Goal: Task Accomplishment & Management: Use online tool/utility

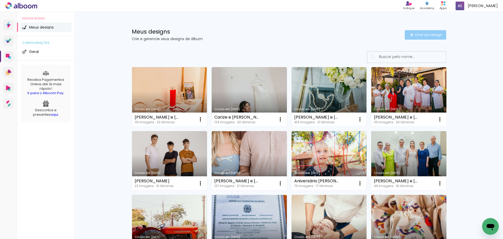
click at [434, 32] on paper-button "Criar um design" at bounding box center [425, 34] width 41 height 9
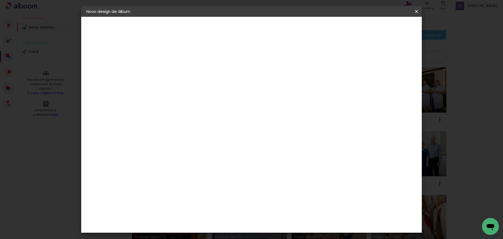
click at [172, 72] on input at bounding box center [172, 70] width 0 height 8
type input "[PERSON_NAME] fez 5"
type paper-input "[PERSON_NAME] fez 5"
drag, startPoint x: 393, startPoint y: 30, endPoint x: 393, endPoint y: 27, distance: 2.6
click at [0, 0] on slot "Avançar" at bounding box center [0, 0] width 0 height 0
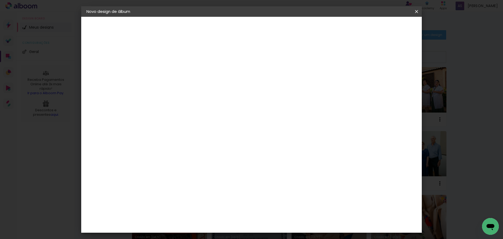
click at [196, 100] on input at bounding box center [185, 99] width 53 height 7
type input "q"
type paper-input "q"
click at [194, 120] on paper-item "Quality" at bounding box center [181, 119] width 49 height 12
click at [183, 117] on div "Quality" at bounding box center [176, 118] width 14 height 4
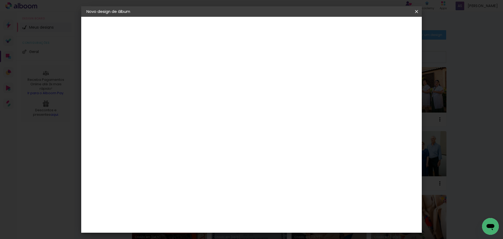
click at [183, 119] on div "Quality" at bounding box center [176, 118] width 14 height 4
click at [256, 108] on div "Sugerir uma encadernadora" at bounding box center [240, 109] width 32 height 8
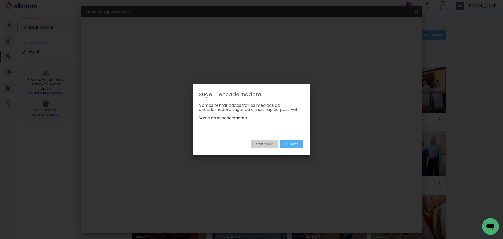
click at [0, 0] on slot "Cancelar" at bounding box center [0, 0] width 0 height 0
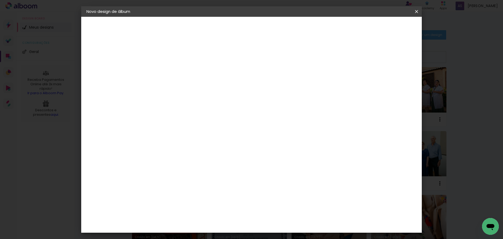
click at [184, 99] on input "q" at bounding box center [181, 99] width 45 height 7
click at [270, 81] on paper-item "Tamanho Livre" at bounding box center [245, 80] width 50 height 12
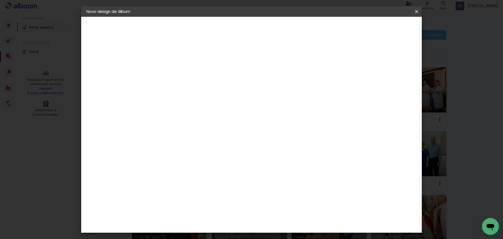
click at [0, 0] on slot "Tamanho Livre" at bounding box center [0, 0] width 0 height 0
click at [229, 81] on iron-icon at bounding box center [226, 79] width 6 height 6
click at [0, 0] on slot "Tamanho Livre" at bounding box center [0, 0] width 0 height 0
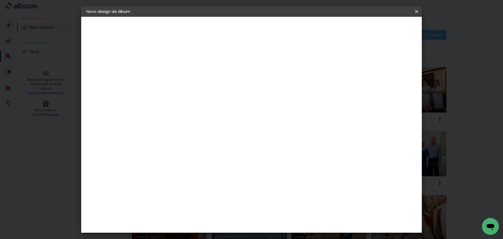
scroll to position [1152, 0]
click at [183, 151] on div "Quality" at bounding box center [176, 153] width 14 height 4
click at [0, 0] on slot "Tamanho Livre" at bounding box center [0, 0] width 0 height 0
click at [0, 0] on slot "Avançar" at bounding box center [0, 0] width 0 height 0
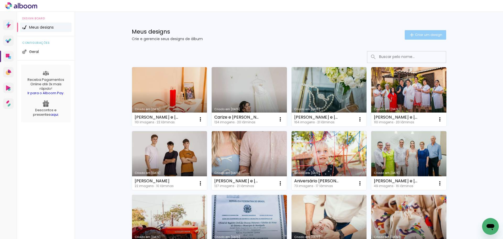
click at [416, 34] on span "Criar um design" at bounding box center [428, 34] width 27 height 3
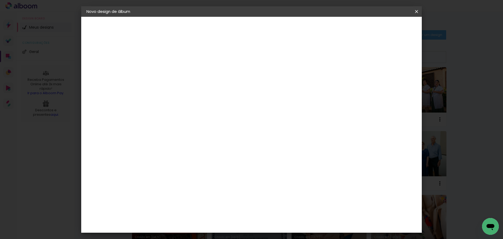
click at [172, 71] on input at bounding box center [172, 70] width 0 height 8
type input "[PERSON_NAME] fez 5"
type paper-input "[PERSON_NAME] fez 5"
click at [0, 0] on slot "Avançar" at bounding box center [0, 0] width 0 height 0
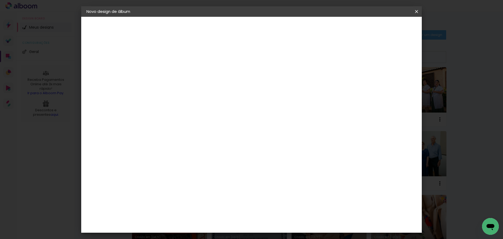
click at [183, 204] on div "Quality" at bounding box center [176, 206] width 14 height 4
click at [0, 0] on slot "Avançar" at bounding box center [0, 0] width 0 height 0
click at [201, 91] on paper-input-container "Linha" at bounding box center [185, 91] width 30 height 13
click at [0, 0] on slot "Encadernados" at bounding box center [0, 0] width 0 height 0
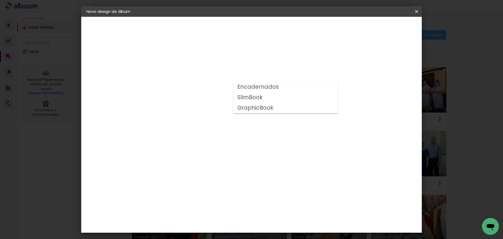
type input "Encadernados"
click at [207, 203] on span "20 × 20" at bounding box center [195, 210] width 24 height 14
click at [0, 0] on slot "Avançar" at bounding box center [0, 0] width 0 height 0
click at [384, 27] on span "Iniciar design" at bounding box center [372, 28] width 24 height 4
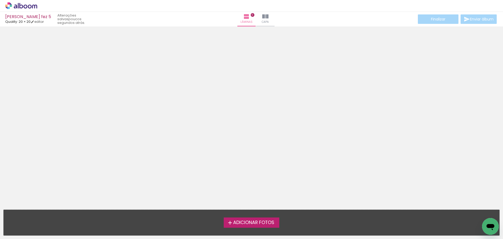
click at [264, 220] on span "Adicionar Fotos" at bounding box center [253, 222] width 41 height 5
click at [0, 0] on input "file" at bounding box center [0, 0] width 0 height 0
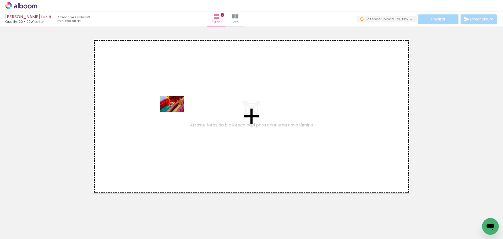
drag, startPoint x: 62, startPoint y: 222, endPoint x: 176, endPoint y: 112, distance: 158.3
click at [176, 112] on quentale-workspace at bounding box center [251, 119] width 503 height 239
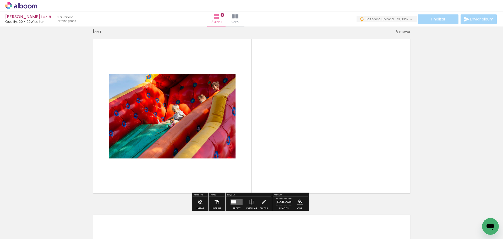
scroll to position [7, 0]
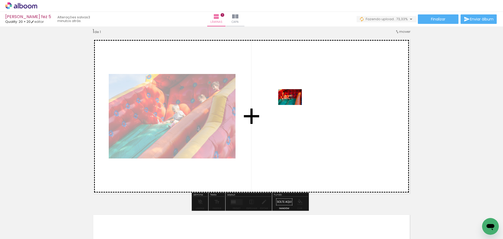
drag, startPoint x: 82, startPoint y: 228, endPoint x: 294, endPoint y: 105, distance: 245.1
click at [294, 105] on quentale-workspace at bounding box center [251, 119] width 503 height 239
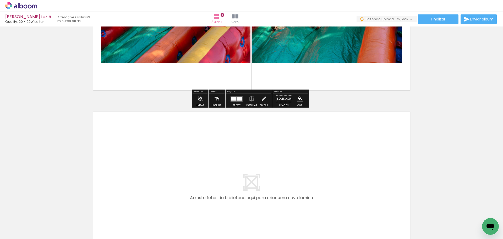
scroll to position [112, 0]
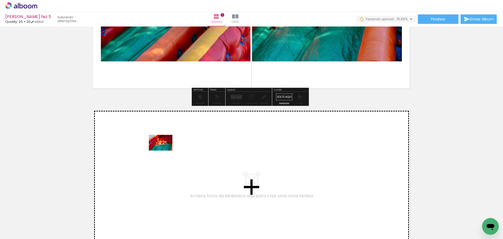
drag, startPoint x: 119, startPoint y: 224, endPoint x: 168, endPoint y: 146, distance: 91.4
click at [168, 146] on quentale-workspace at bounding box center [251, 119] width 503 height 239
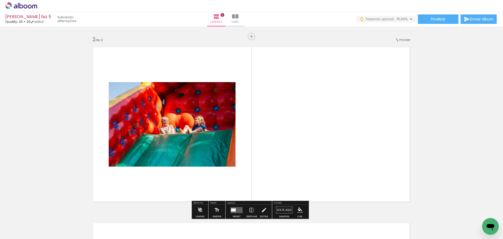
scroll to position [182, 0]
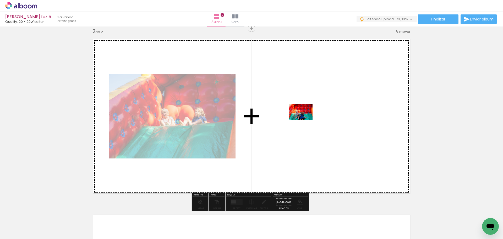
drag, startPoint x: 149, startPoint y: 225, endPoint x: 337, endPoint y: 97, distance: 227.5
click at [337, 97] on quentale-workspace at bounding box center [251, 119] width 503 height 239
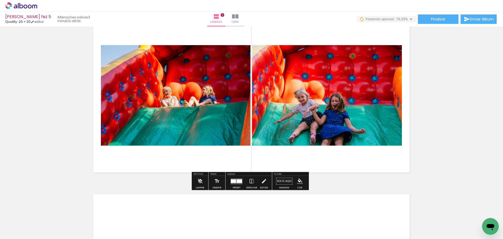
scroll to position [261, 0]
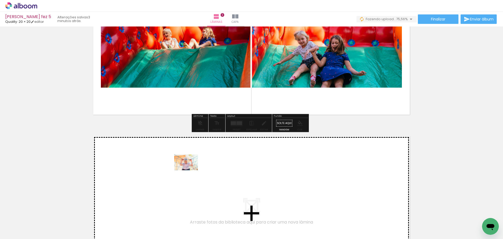
drag, startPoint x: 177, startPoint y: 220, endPoint x: 191, endPoint y: 164, distance: 58.0
click at [191, 164] on quentale-workspace at bounding box center [251, 119] width 503 height 239
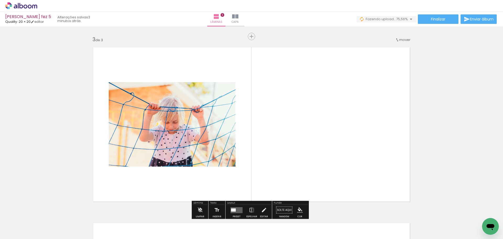
scroll to position [358, 0]
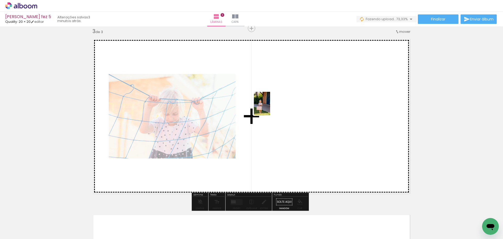
drag, startPoint x: 203, startPoint y: 223, endPoint x: 269, endPoint y: 107, distance: 133.5
click at [269, 107] on quentale-workspace at bounding box center [251, 119] width 503 height 239
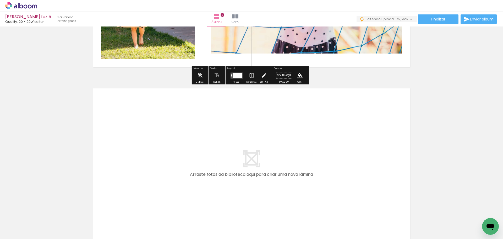
scroll to position [489, 0]
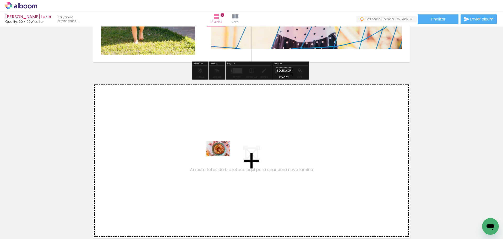
drag, startPoint x: 237, startPoint y: 220, endPoint x: 222, endPoint y: 156, distance: 66.0
click at [222, 156] on quentale-workspace at bounding box center [251, 119] width 503 height 239
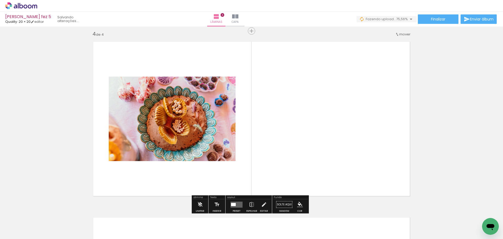
scroll to position [533, 0]
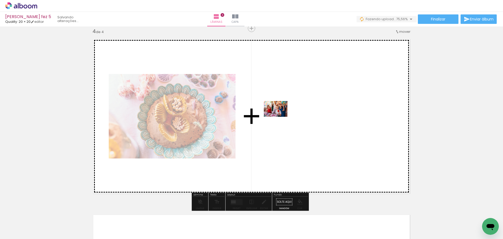
drag, startPoint x: 260, startPoint y: 217, endPoint x: 279, endPoint y: 117, distance: 102.7
click at [279, 117] on quentale-workspace at bounding box center [251, 119] width 503 height 239
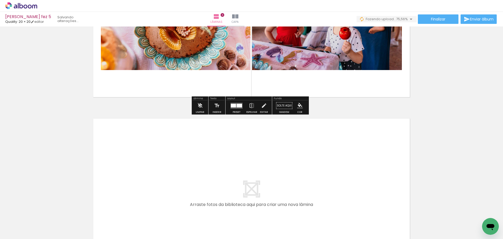
scroll to position [638, 0]
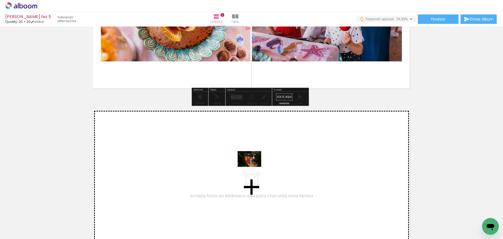
drag, startPoint x: 288, startPoint y: 220, endPoint x: 251, endPoint y: 163, distance: 67.3
click at [251, 163] on quentale-workspace at bounding box center [251, 119] width 503 height 239
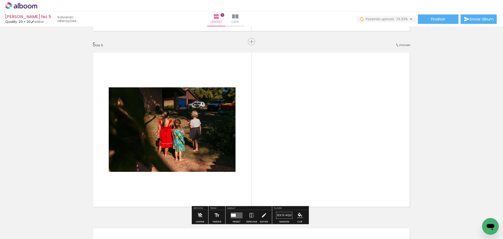
scroll to position [709, 0]
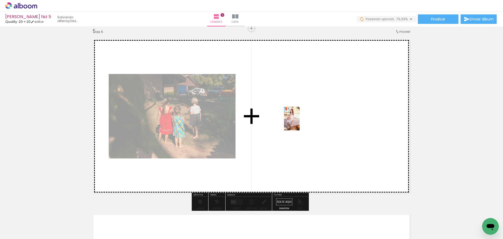
drag, startPoint x: 324, startPoint y: 223, endPoint x: 299, endPoint y: 117, distance: 108.4
click at [298, 117] on quentale-workspace at bounding box center [251, 119] width 503 height 239
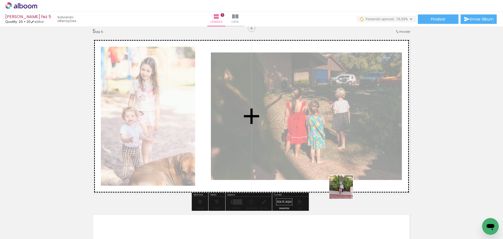
drag, startPoint x: 345, startPoint y: 224, endPoint x: 355, endPoint y: 218, distance: 10.8
click at [344, 151] on quentale-workspace at bounding box center [251, 119] width 503 height 239
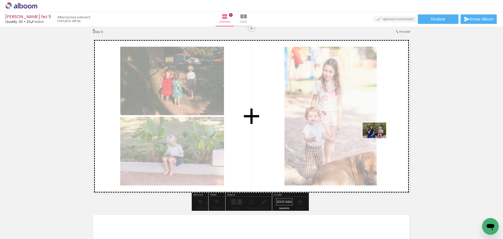
drag, startPoint x: 368, startPoint y: 207, endPoint x: 378, endPoint y: 138, distance: 70.1
click at [378, 138] on quentale-workspace at bounding box center [251, 119] width 503 height 239
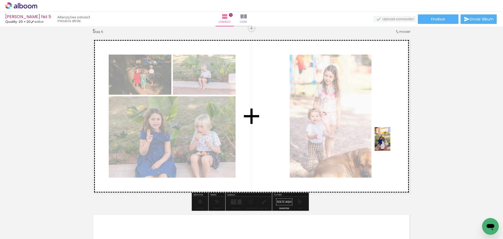
drag, startPoint x: 408, startPoint y: 221, endPoint x: 390, endPoint y: 141, distance: 82.4
click at [390, 141] on quentale-workspace at bounding box center [251, 119] width 503 height 239
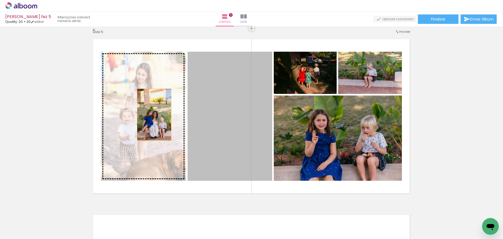
drag, startPoint x: 236, startPoint y: 122, endPoint x: 152, endPoint y: 114, distance: 84.4
click at [0, 0] on slot at bounding box center [0, 0] width 0 height 0
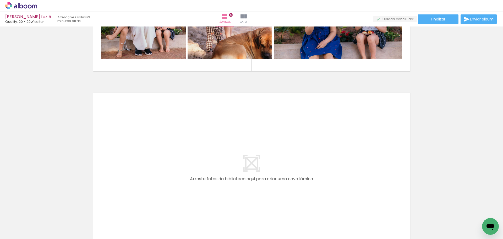
scroll to position [839, 0]
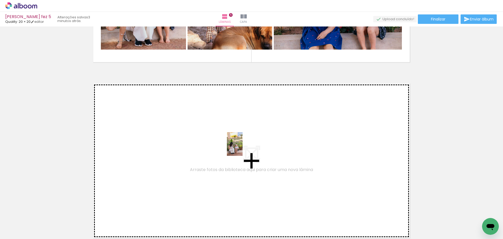
drag, startPoint x: 434, startPoint y: 229, endPoint x: 240, endPoint y: 147, distance: 209.6
click at [240, 147] on quentale-workspace at bounding box center [251, 119] width 503 height 239
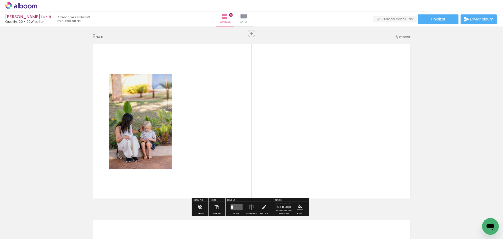
scroll to position [884, 0]
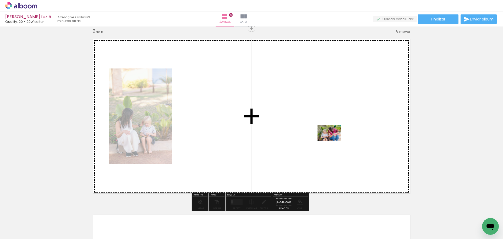
drag, startPoint x: 465, startPoint y: 224, endPoint x: 333, endPoint y: 140, distance: 156.9
click at [333, 140] on quentale-workspace at bounding box center [251, 119] width 503 height 239
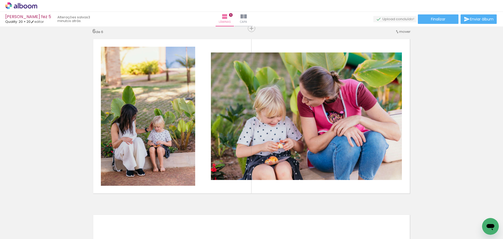
scroll to position [0, 76]
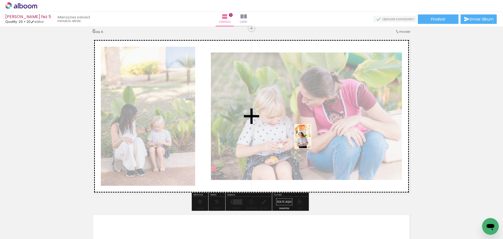
drag, startPoint x: 417, startPoint y: 225, endPoint x: 310, endPoint y: 140, distance: 136.2
click at [311, 140] on quentale-workspace at bounding box center [251, 119] width 503 height 239
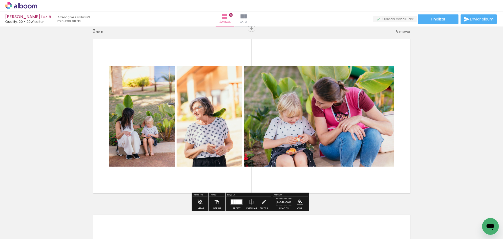
click at [234, 201] on div at bounding box center [234, 201] width 2 height 5
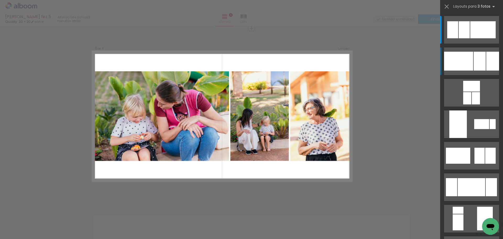
click at [473, 66] on div at bounding box center [479, 61] width 12 height 19
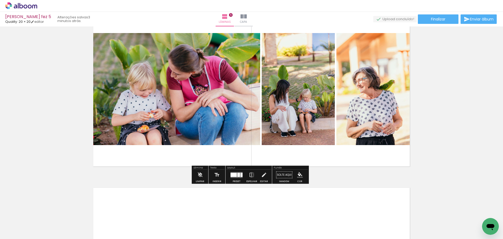
scroll to position [936, 0]
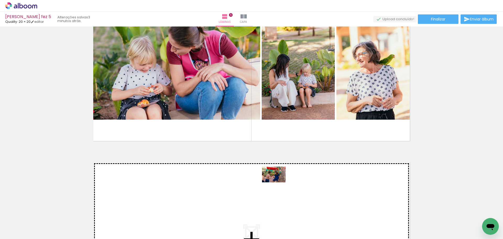
drag, startPoint x: 450, startPoint y: 219, endPoint x: 270, endPoint y: 182, distance: 183.4
click at [270, 182] on quentale-workspace at bounding box center [251, 119] width 503 height 239
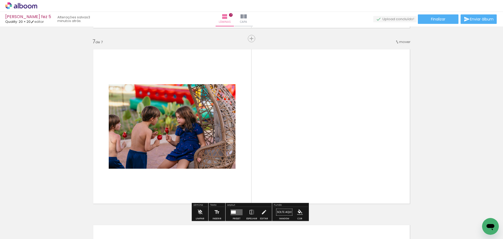
scroll to position [1059, 0]
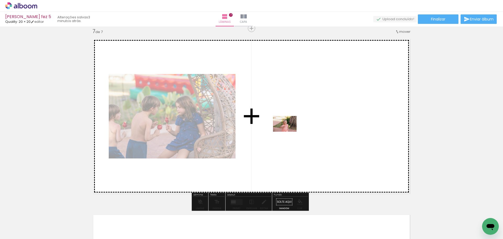
drag, startPoint x: 468, startPoint y: 224, endPoint x: 284, endPoint y: 128, distance: 207.3
click at [284, 128] on quentale-workspace at bounding box center [251, 119] width 503 height 239
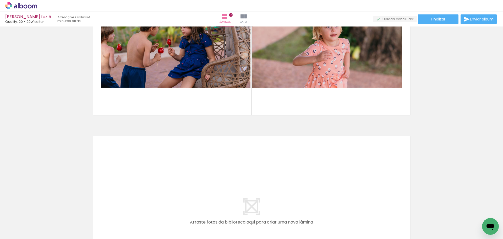
scroll to position [0, 292]
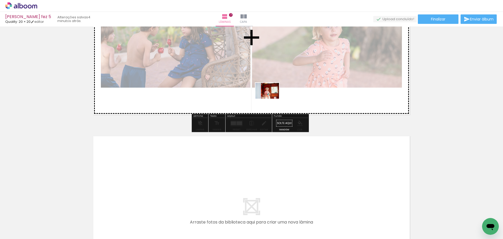
drag, startPoint x: 289, startPoint y: 224, endPoint x: 269, endPoint y: 92, distance: 133.2
click at [269, 92] on quentale-workspace at bounding box center [251, 119] width 503 height 239
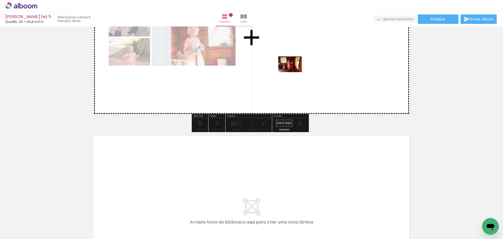
drag, startPoint x: 315, startPoint y: 226, endPoint x: 294, endPoint y: 72, distance: 155.4
click at [294, 72] on quentale-workspace at bounding box center [251, 119] width 503 height 239
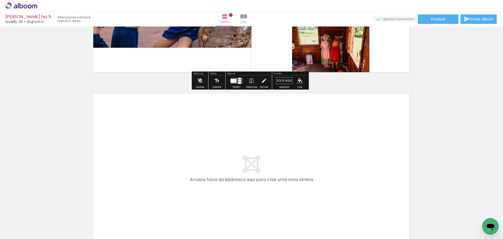
scroll to position [1190, 0]
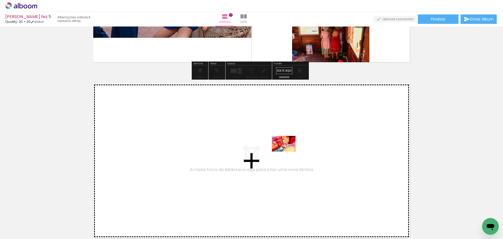
drag, startPoint x: 349, startPoint y: 219, endPoint x: 287, endPoint y: 151, distance: 91.4
click at [287, 151] on quentale-workspace at bounding box center [251, 119] width 503 height 239
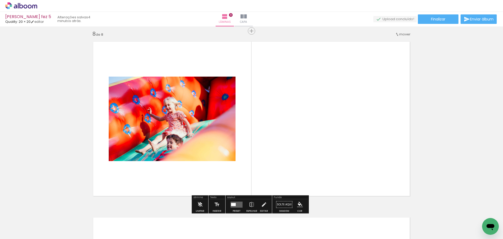
scroll to position [1235, 0]
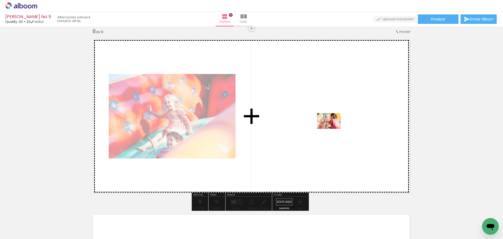
drag, startPoint x: 374, startPoint y: 213, endPoint x: 333, endPoint y: 129, distance: 94.5
click at [333, 129] on quentale-workspace at bounding box center [251, 119] width 503 height 239
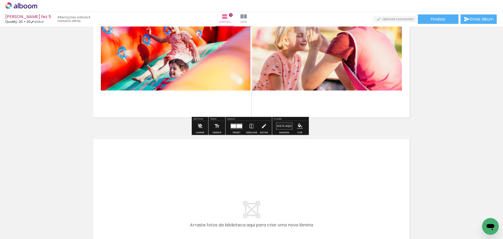
scroll to position [1313, 0]
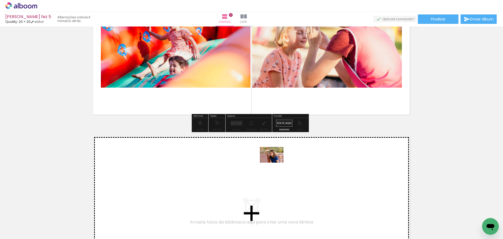
drag, startPoint x: 405, startPoint y: 219, endPoint x: 275, endPoint y: 162, distance: 140.8
click at [275, 162] on quentale-workspace at bounding box center [251, 119] width 503 height 239
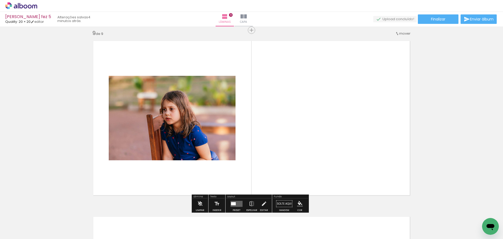
scroll to position [1410, 0]
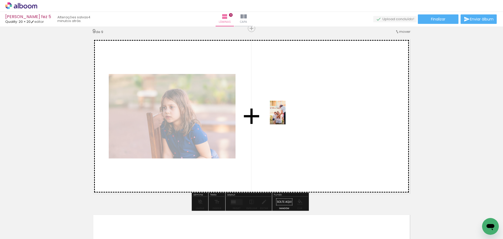
drag, startPoint x: 432, startPoint y: 225, endPoint x: 414, endPoint y: 202, distance: 29.3
click at [279, 112] on quentale-workspace at bounding box center [251, 119] width 503 height 239
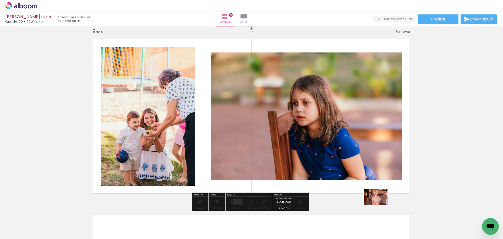
drag, startPoint x: 460, startPoint y: 218, endPoint x: 380, endPoint y: 204, distance: 81.8
click at [380, 204] on quentale-workspace at bounding box center [251, 119] width 503 height 239
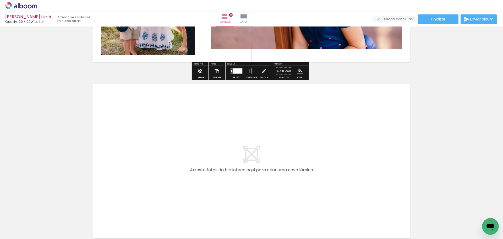
scroll to position [1541, 0]
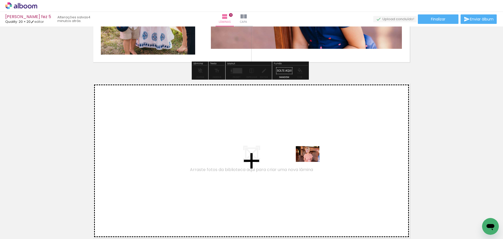
drag, startPoint x: 467, startPoint y: 220, endPoint x: 298, endPoint y: 155, distance: 180.4
click at [298, 155] on quentale-workspace at bounding box center [251, 119] width 503 height 239
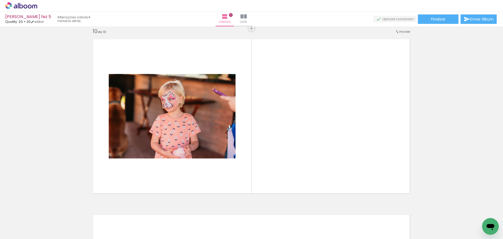
scroll to position [0, 467]
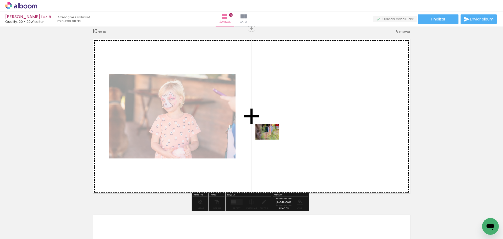
drag, startPoint x: 320, startPoint y: 228, endPoint x: 271, endPoint y: 138, distance: 102.7
click at [271, 138] on quentale-workspace at bounding box center [251, 119] width 503 height 239
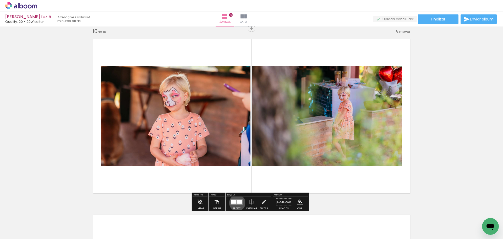
click at [236, 202] on div at bounding box center [238, 202] width 5 height 4
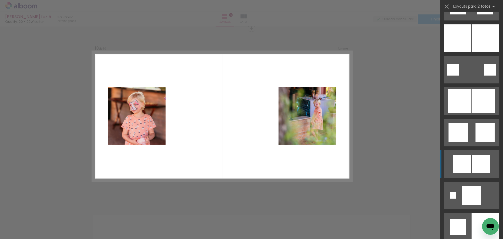
scroll to position [1309, 0]
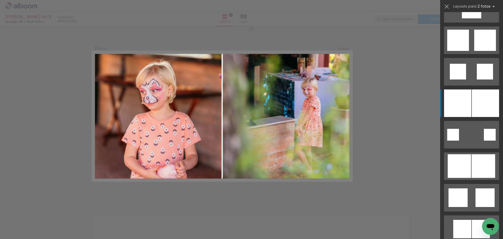
click at [476, 99] on div at bounding box center [485, 102] width 27 height 27
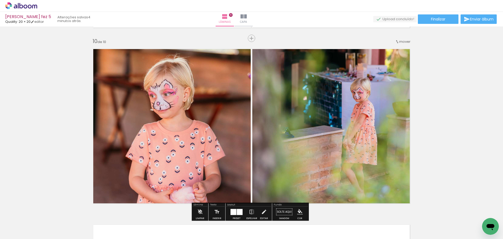
scroll to position [1559, 0]
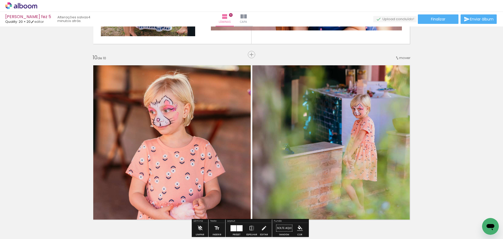
click at [141, 70] on div "Largura Cor" at bounding box center [142, 67] width 9 height 8
click at [140, 67] on div at bounding box center [142, 66] width 6 height 5
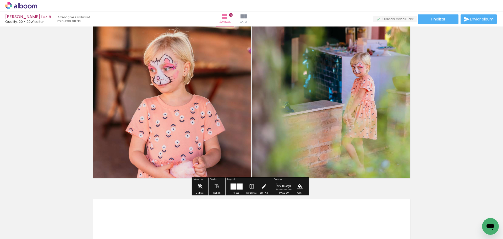
scroll to position [1612, 0]
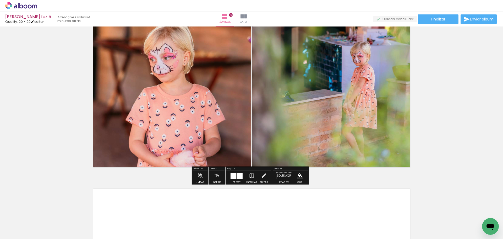
click at [40, 21] on link "editar" at bounding box center [37, 21] width 13 height 4
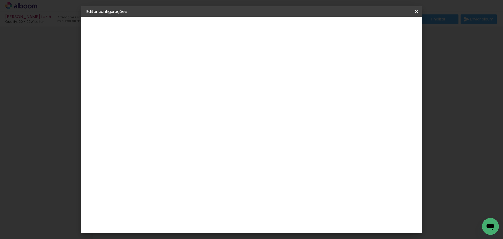
click at [0, 0] on slot "Mostrar sangria" at bounding box center [0, 0] width 0 height 0
type paper-checkbox "on"
click at [384, 30] on span "Salvar configurações" at bounding box center [364, 28] width 39 height 4
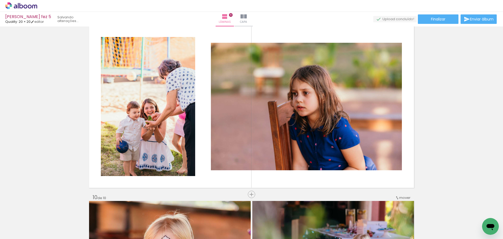
scroll to position [1507, 0]
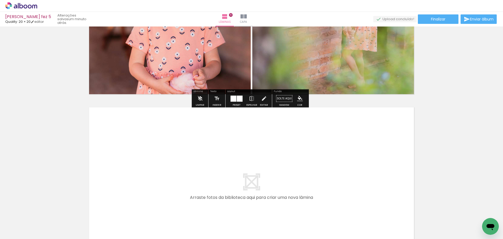
scroll to position [1690, 0]
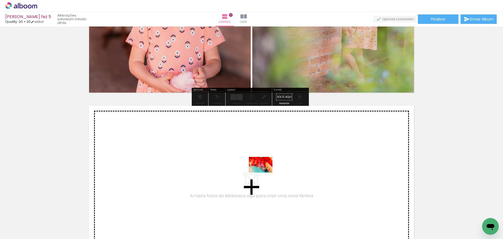
drag, startPoint x: 354, startPoint y: 224, endPoint x: 350, endPoint y: 209, distance: 15.6
click at [257, 169] on quentale-workspace at bounding box center [251, 119] width 503 height 239
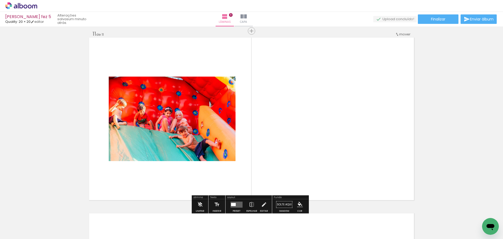
scroll to position [1761, 0]
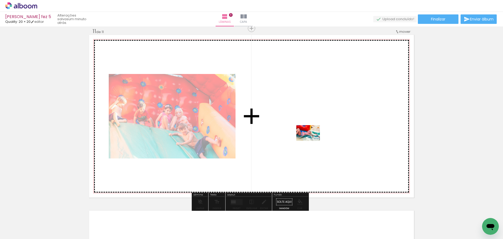
drag, startPoint x: 386, startPoint y: 224, endPoint x: 305, endPoint y: 132, distance: 123.0
click at [305, 132] on quentale-workspace at bounding box center [251, 119] width 503 height 239
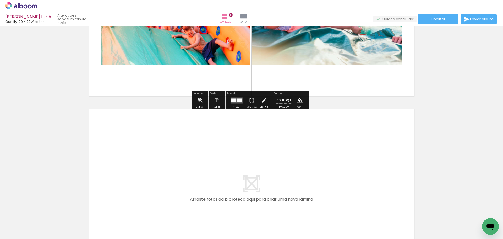
scroll to position [1866, 0]
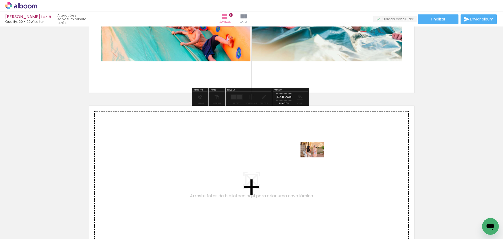
drag, startPoint x: 438, startPoint y: 222, endPoint x: 312, endPoint y: 155, distance: 142.9
click at [312, 155] on quentale-workspace at bounding box center [251, 119] width 503 height 239
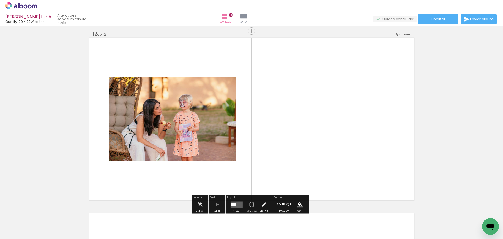
scroll to position [1936, 0]
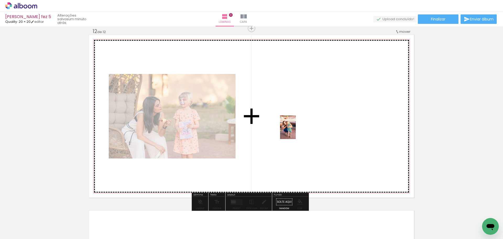
drag, startPoint x: 411, startPoint y: 225, endPoint x: 334, endPoint y: 137, distance: 116.2
click at [294, 129] on quentale-workspace at bounding box center [251, 119] width 503 height 239
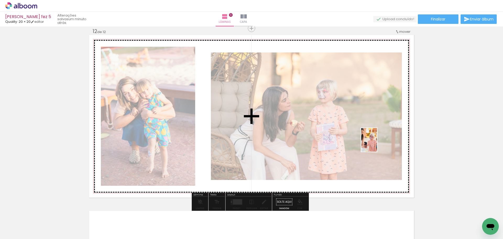
drag, startPoint x: 462, startPoint y: 220, endPoint x: 377, endPoint y: 143, distance: 115.3
click at [377, 143] on quentale-workspace at bounding box center [251, 119] width 503 height 239
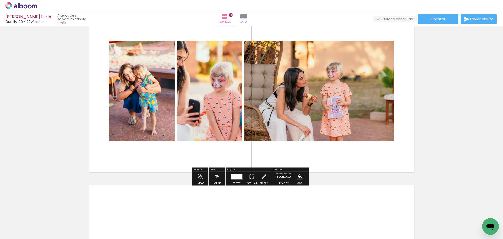
scroll to position [2041, 0]
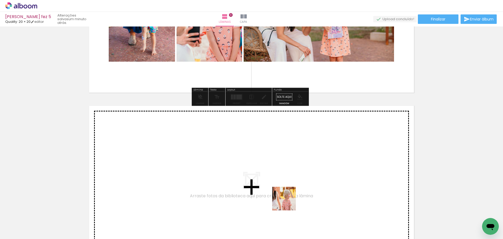
drag, startPoint x: 305, startPoint y: 222, endPoint x: 245, endPoint y: 145, distance: 97.7
click at [245, 145] on quentale-workspace at bounding box center [251, 119] width 503 height 239
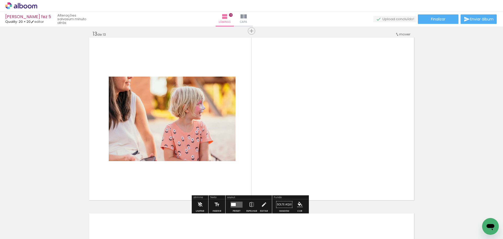
scroll to position [2112, 0]
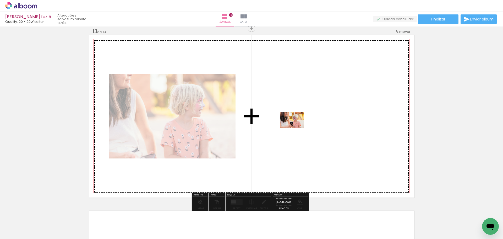
drag, startPoint x: 333, startPoint y: 223, endPoint x: 295, endPoint y: 127, distance: 103.3
click at [295, 127] on quentale-workspace at bounding box center [251, 119] width 503 height 239
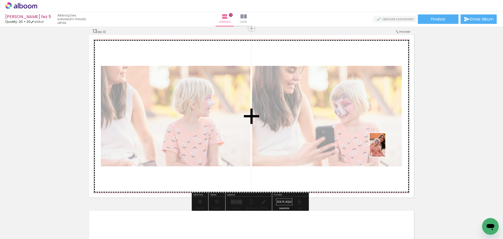
drag, startPoint x: 359, startPoint y: 222, endPoint x: 389, endPoint y: 139, distance: 88.6
click at [389, 139] on quentale-workspace at bounding box center [251, 119] width 503 height 239
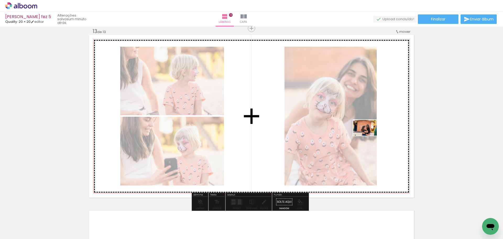
drag, startPoint x: 387, startPoint y: 220, endPoint x: 368, endPoint y: 134, distance: 88.7
click at [368, 134] on quentale-workspace at bounding box center [251, 119] width 503 height 239
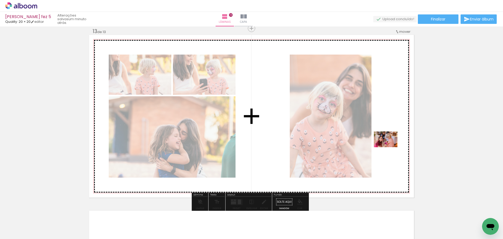
drag, startPoint x: 419, startPoint y: 220, endPoint x: 389, endPoint y: 146, distance: 79.4
click at [389, 146] on quentale-workspace at bounding box center [251, 119] width 503 height 239
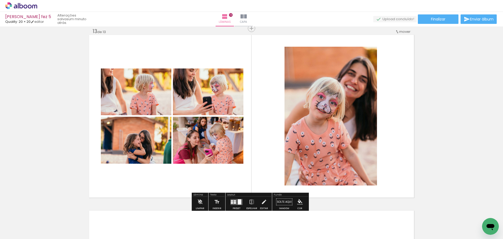
click at [238, 202] on div at bounding box center [239, 201] width 3 height 5
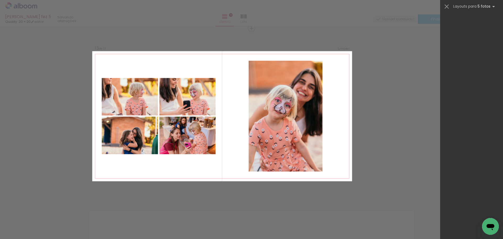
scroll to position [0, 0]
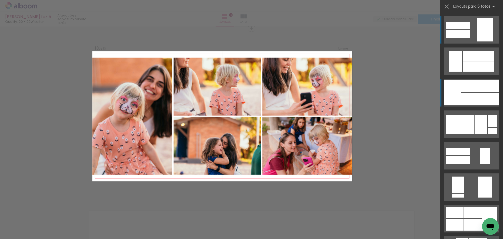
click at [488, 95] on div at bounding box center [489, 99] width 19 height 12
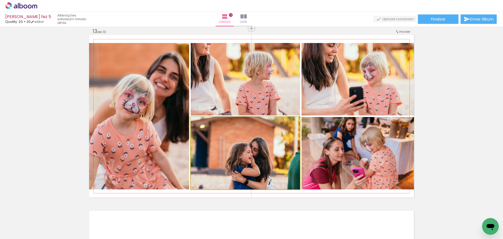
drag, startPoint x: 268, startPoint y: 159, endPoint x: 276, endPoint y: 158, distance: 7.9
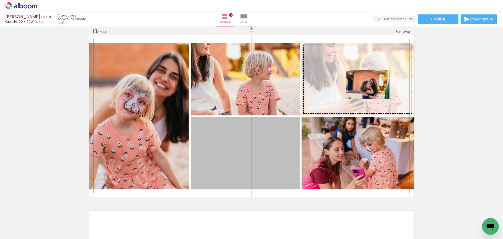
drag, startPoint x: 272, startPoint y: 156, endPoint x: 366, endPoint y: 84, distance: 118.2
click at [0, 0] on slot at bounding box center [0, 0] width 0 height 0
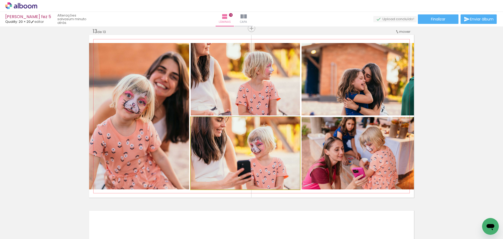
drag, startPoint x: 276, startPoint y: 142, endPoint x: 283, endPoint y: 140, distance: 7.0
drag, startPoint x: 280, startPoint y: 139, endPoint x: 283, endPoint y: 142, distance: 4.1
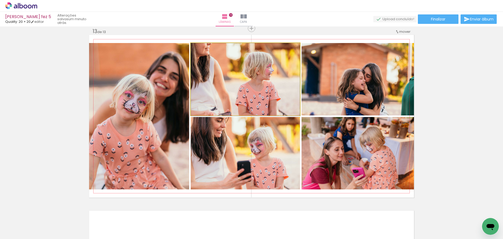
drag, startPoint x: 279, startPoint y: 86, endPoint x: 284, endPoint y: 87, distance: 5.9
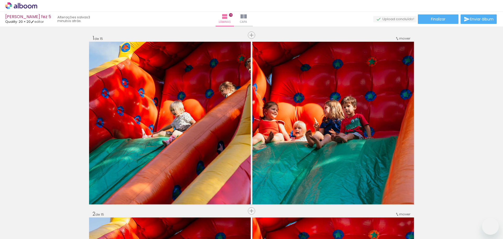
drag, startPoint x: 0, startPoint y: 0, endPoint x: 352, endPoint y: 116, distance: 370.2
click at [0, 0] on slot at bounding box center [0, 0] width 0 height 0
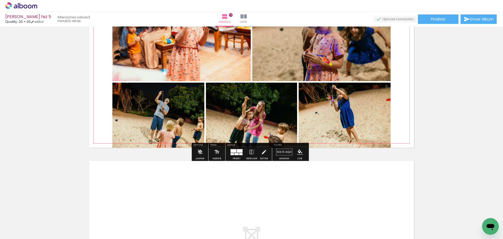
scroll to position [0, 861]
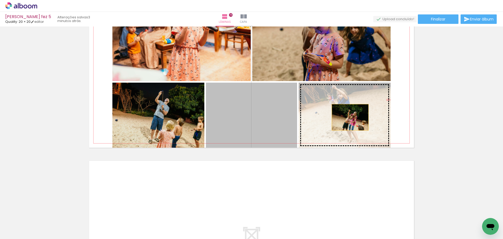
drag, startPoint x: 265, startPoint y: 113, endPoint x: 348, endPoint y: 117, distance: 83.1
click at [0, 0] on slot at bounding box center [0, 0] width 0 height 0
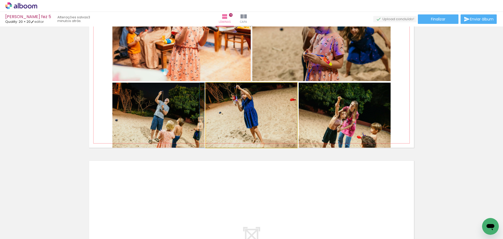
drag, startPoint x: 268, startPoint y: 111, endPoint x: 261, endPoint y: 108, distance: 8.0
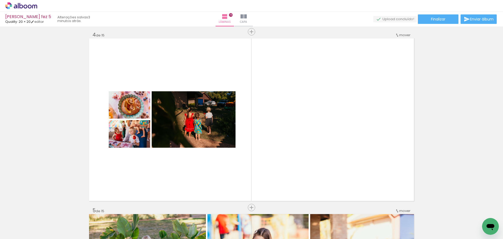
scroll to position [549, 0]
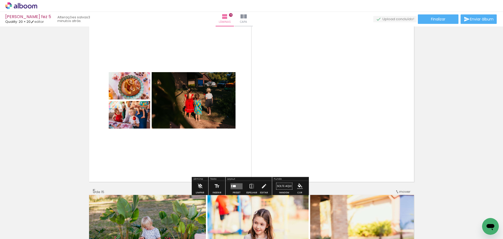
click at [237, 182] on div at bounding box center [236, 186] width 14 height 10
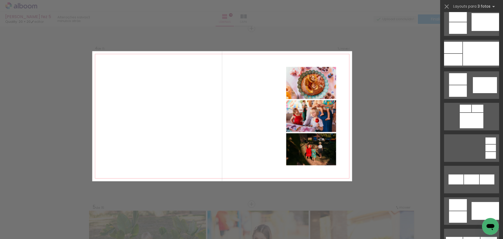
scroll to position [288, 0]
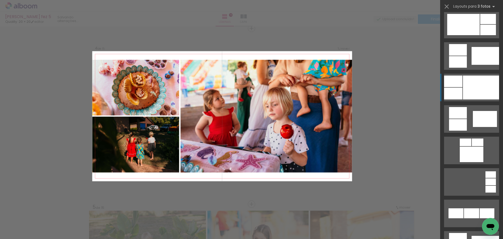
click at [470, 95] on div at bounding box center [481, 87] width 36 height 24
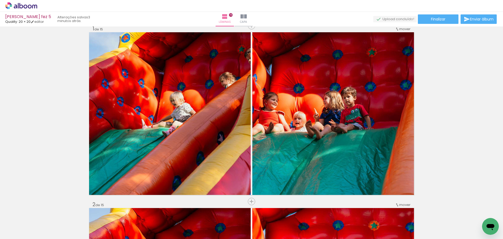
scroll to position [0, 0]
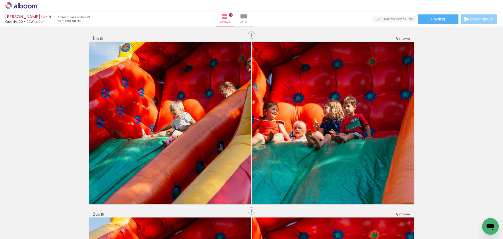
click at [472, 19] on span "Enviar álbum" at bounding box center [482, 19] width 24 height 4
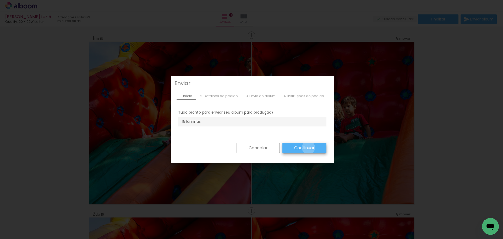
click at [0, 0] on slot "Continuar" at bounding box center [0, 0] width 0 height 0
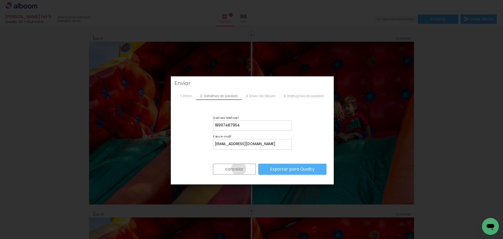
click at [0, 0] on slot "cancelar" at bounding box center [0, 0] width 0 height 0
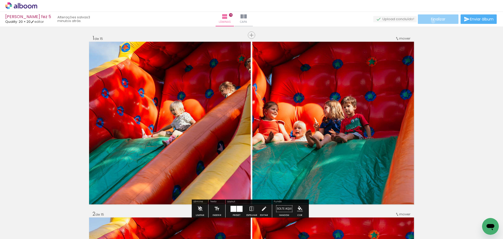
click at [431, 21] on span "Finalizar" at bounding box center [438, 19] width 14 height 4
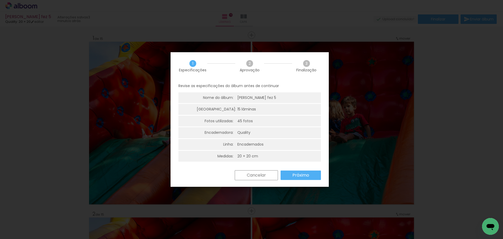
click at [0, 0] on slot "Próximo" at bounding box center [0, 0] width 0 height 0
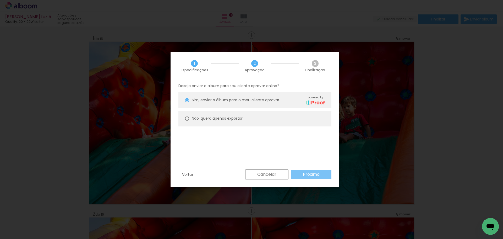
click at [297, 174] on paper-button "Próximo" at bounding box center [311, 173] width 40 height 9
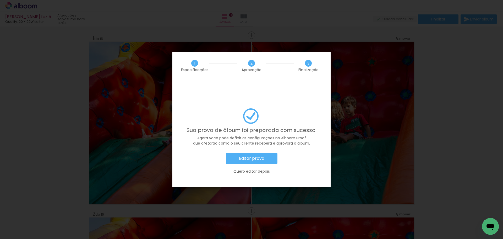
scroll to position [0, 861]
click at [0, 0] on slot "Quero editar depois" at bounding box center [0, 0] width 0 height 0
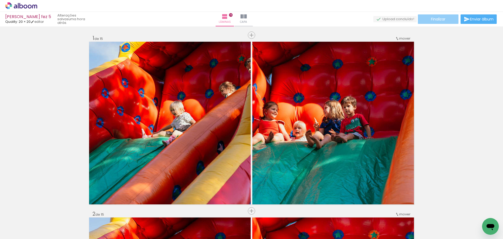
click at [431, 19] on span "Finalizar" at bounding box center [438, 19] width 14 height 4
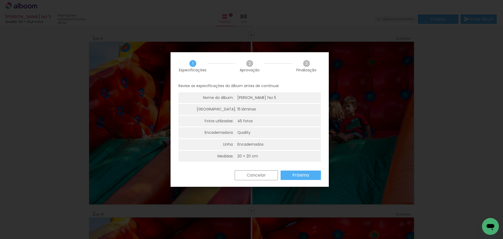
click at [0, 0] on slot "Próximo" at bounding box center [0, 0] width 0 height 0
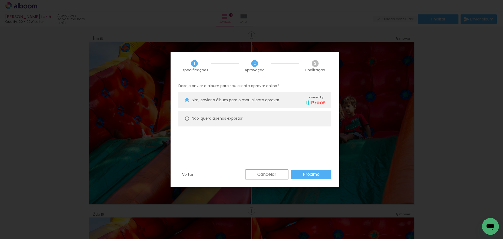
click at [259, 119] on paper-radio-button "Não, quero apenas exportar" at bounding box center [254, 118] width 153 height 16
type paper-radio-button "on"
click at [0, 0] on slot "Próximo" at bounding box center [0, 0] width 0 height 0
type input "Alta, 300 DPI"
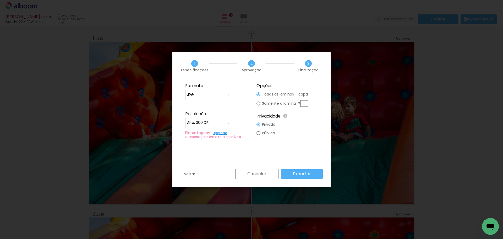
click at [0, 0] on slot "Exportar" at bounding box center [0, 0] width 0 height 0
